Goal: Information Seeking & Learning: Understand process/instructions

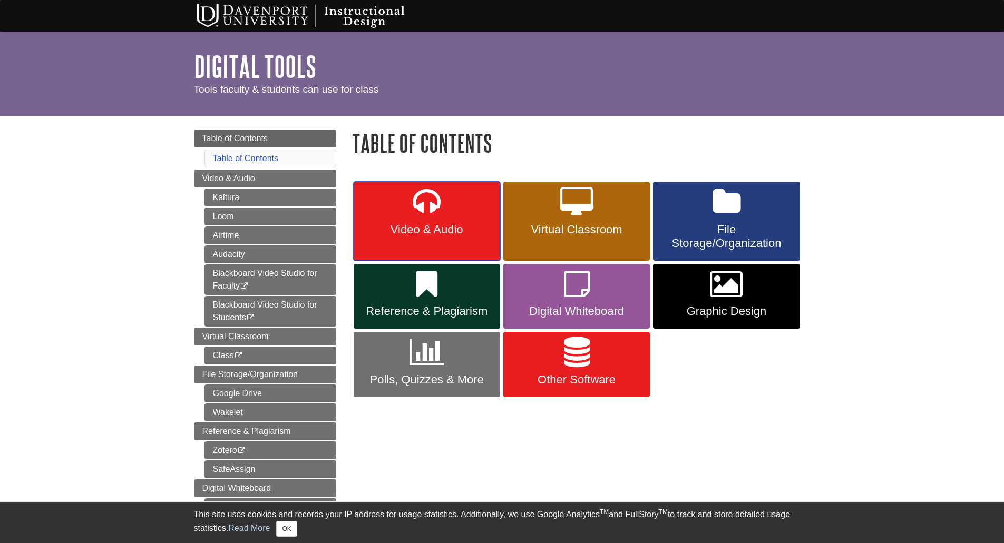
click at [424, 220] on link "Video & Audio" at bounding box center [426, 221] width 146 height 79
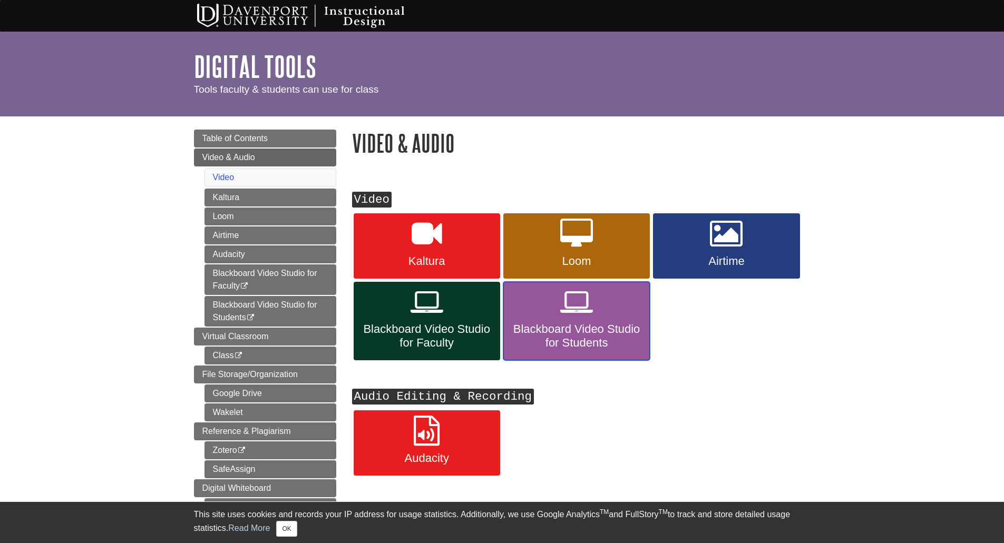
click at [582, 308] on icon at bounding box center [576, 302] width 33 height 31
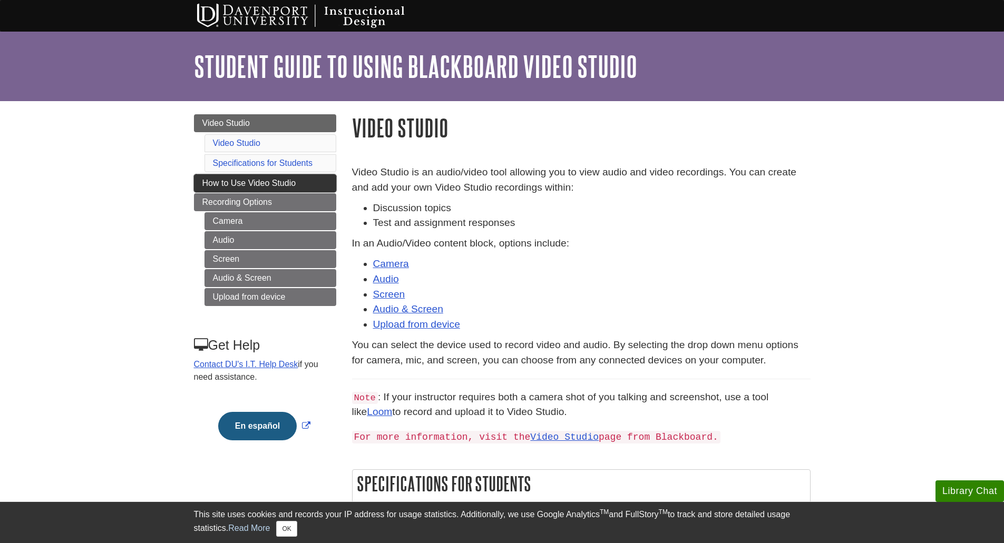
click at [259, 181] on span "How to Use Video Studio" at bounding box center [249, 183] width 94 height 9
